Goal: Browse casually

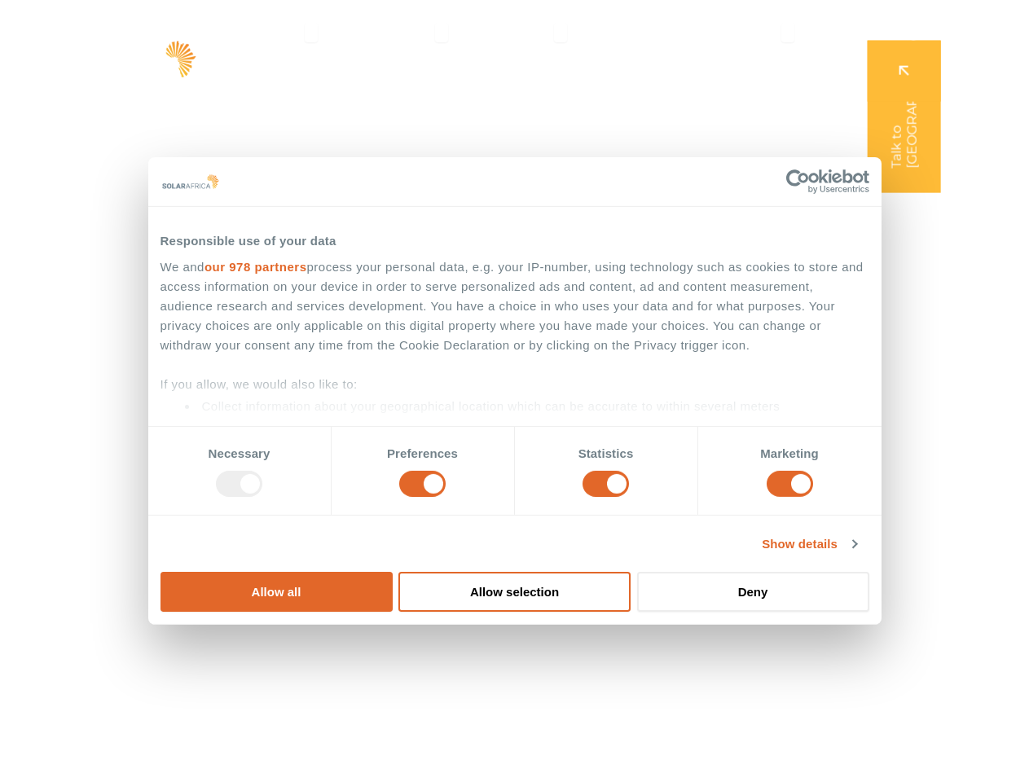
click at [514, 391] on div "Leaders in energy solutions for businesses" at bounding box center [514, 315] width 725 height 163
click at [306, 273] on link "our 978 partners" at bounding box center [255, 266] width 103 height 14
click at [0, 0] on div ": Tappx" at bounding box center [0, 0] width 0 height 0
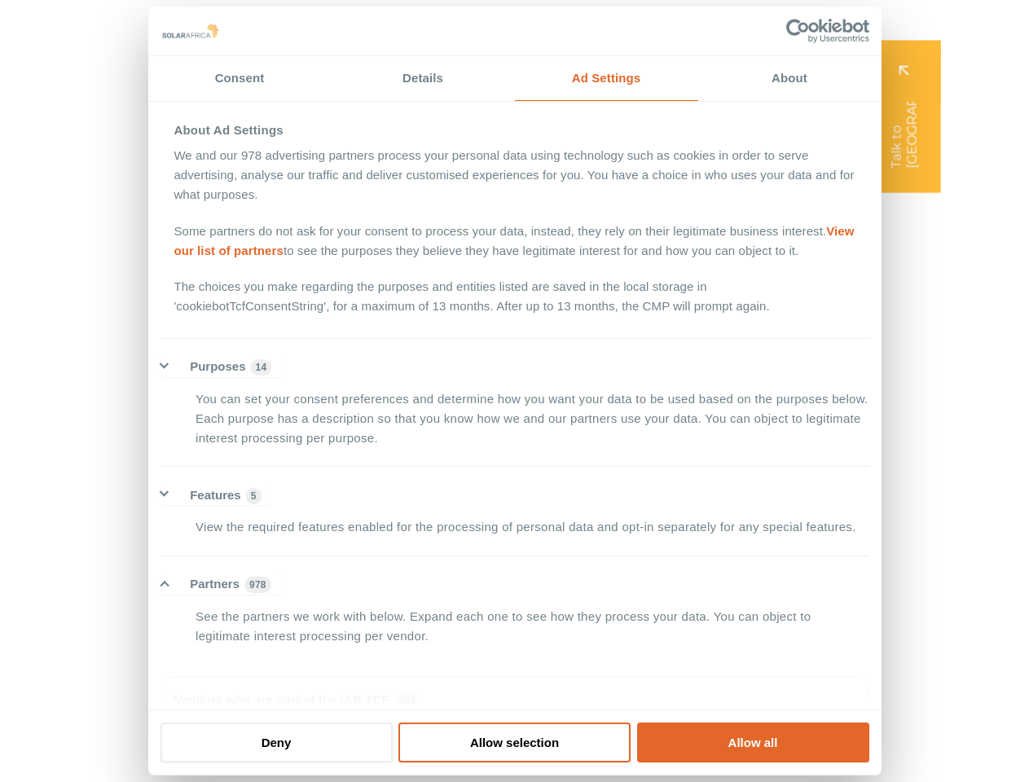
click at [464, 749] on div "SolarAfrica is proudly affiliated with" at bounding box center [513, 732] width 1029 height 100
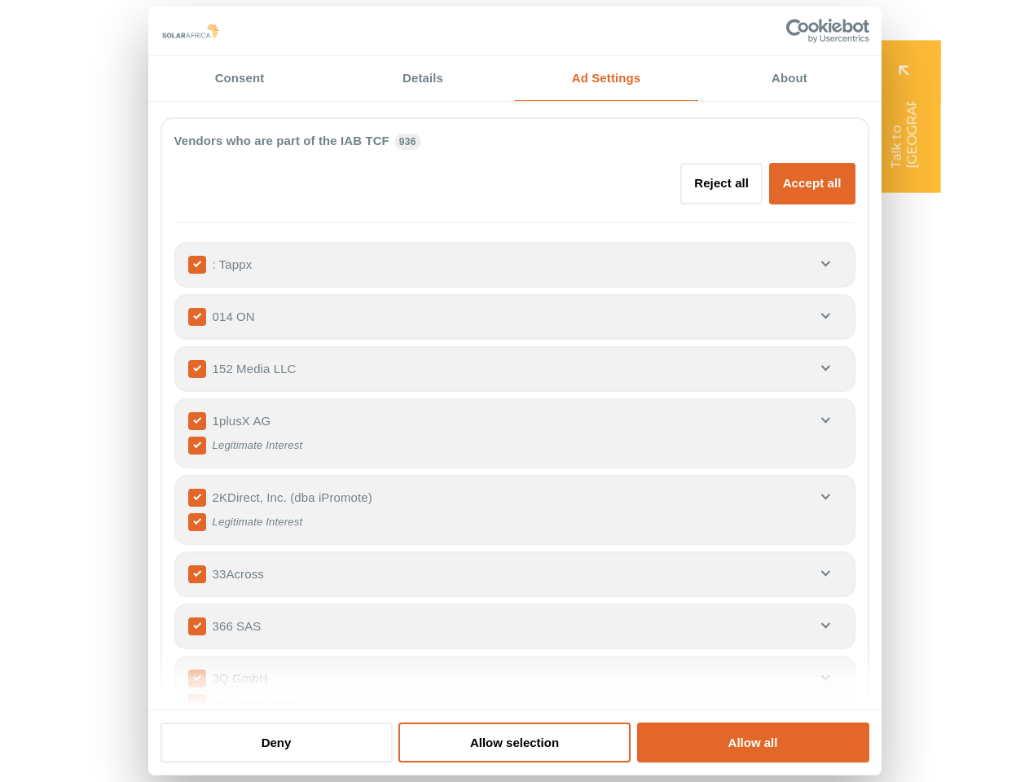
click at [608, 749] on div "SolarAfrica is proudly affiliated with" at bounding box center [513, 732] width 1029 height 100
click at [756, 749] on div "SolarAfrica is proudly affiliated with" at bounding box center [513, 732] width 1029 height 100
click at [857, 750] on div "SolarAfrica is proudly affiliated with" at bounding box center [513, 732] width 1029 height 100
click at [900, 530] on div "Leaders in energy solutions for businesses " (Required) " indicates required fi…" at bounding box center [513, 391] width 1029 height 782
click at [900, 575] on div "Leaders in energy solutions for businesses " (Required) " indicates required fi…" at bounding box center [513, 391] width 1029 height 782
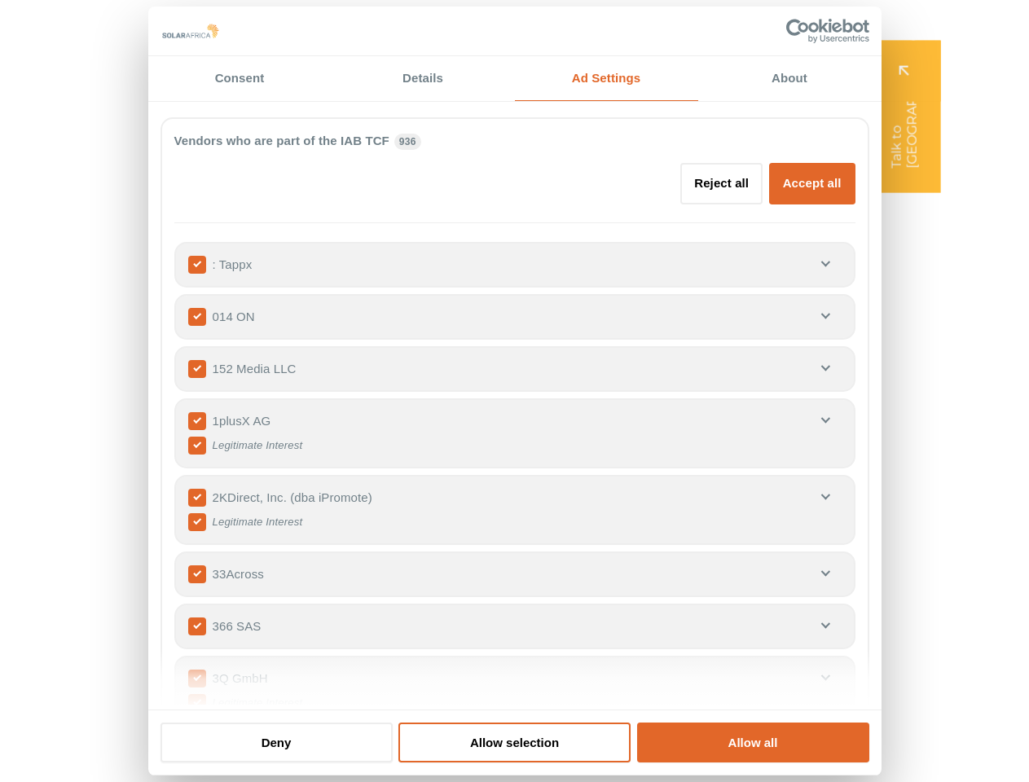
click at [900, 622] on div "Leaders in energy solutions for businesses " (Required) " indicates required fi…" at bounding box center [513, 391] width 1029 height 782
